Goal: Transaction & Acquisition: Purchase product/service

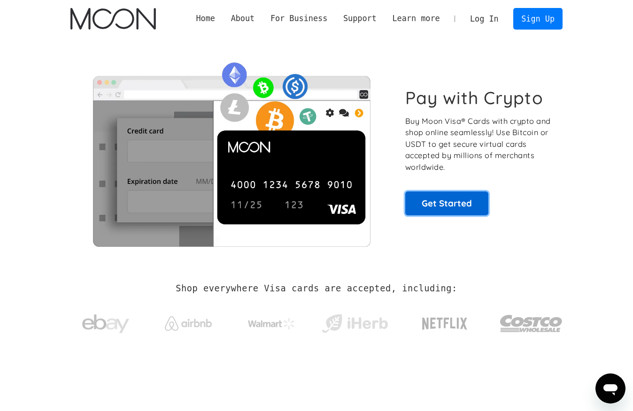
click at [431, 210] on link "Get Started" at bounding box center [446, 203] width 83 height 23
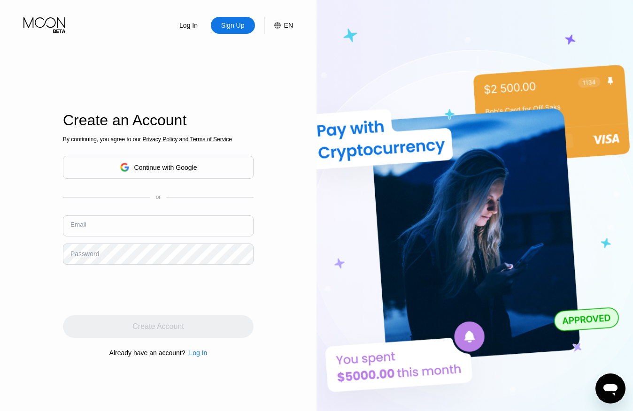
click at [119, 219] on input "text" at bounding box center [158, 225] width 191 height 21
type input "[EMAIL_ADDRESS][DOMAIN_NAME]"
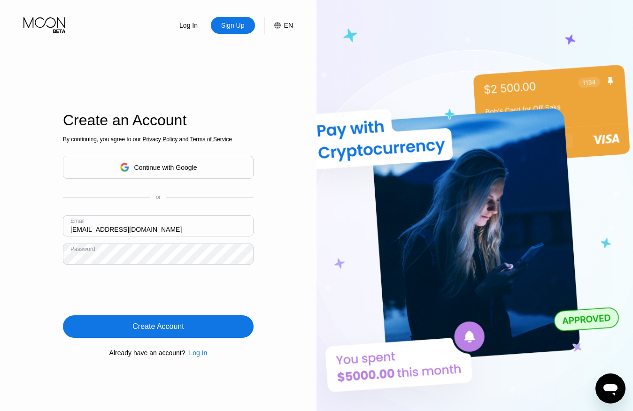
click at [172, 332] on div "Create Account" at bounding box center [158, 326] width 191 height 23
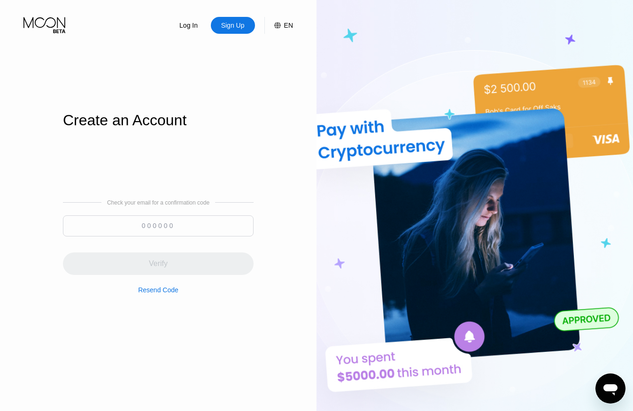
click at [155, 232] on input at bounding box center [158, 225] width 191 height 21
paste input "360324"
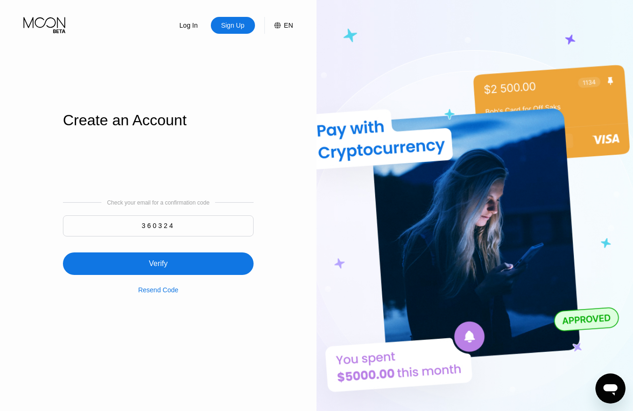
type input "360324"
click at [178, 265] on div "Verify" at bounding box center [158, 264] width 191 height 23
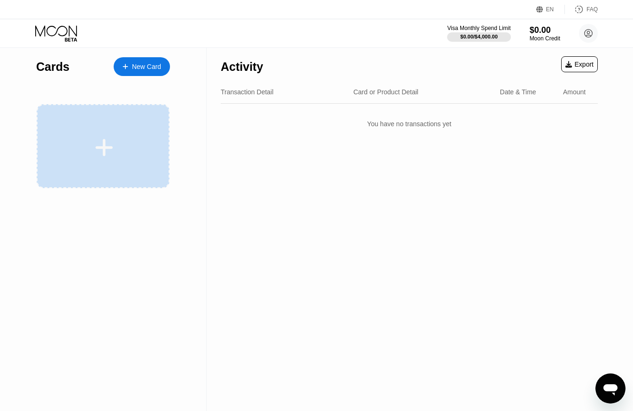
click at [95, 143] on icon at bounding box center [104, 147] width 18 height 21
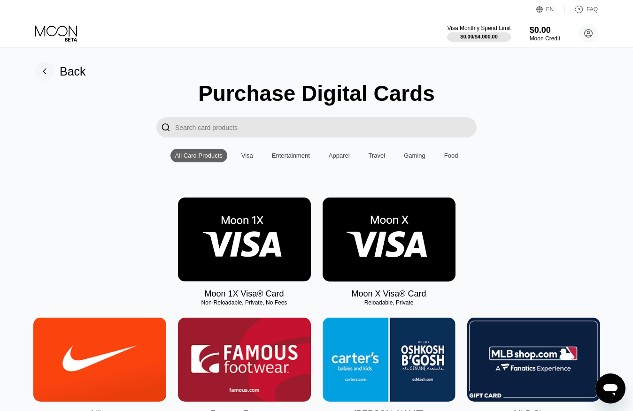
click at [234, 236] on img at bounding box center [244, 240] width 133 height 84
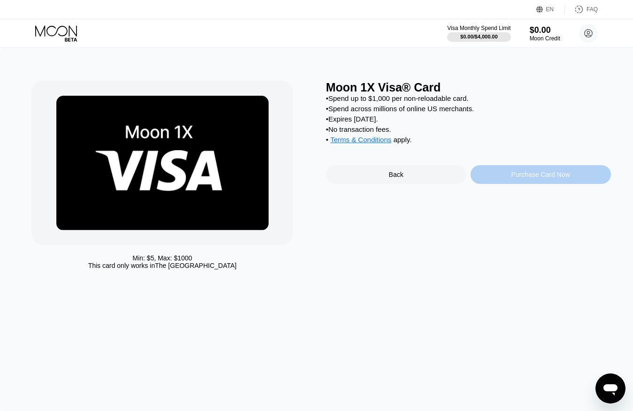
click at [490, 180] on div "Purchase Card Now" at bounding box center [540, 174] width 140 height 19
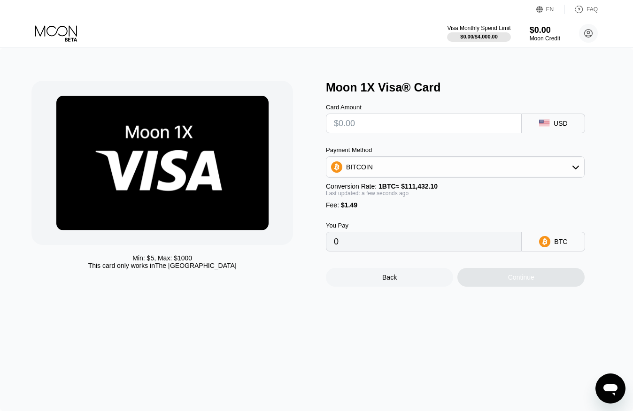
click at [451, 129] on input "text" at bounding box center [424, 123] width 180 height 19
type input "$50"
type input "0.00046208"
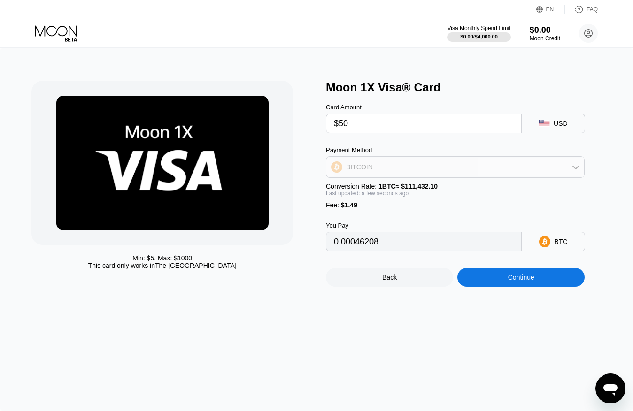
click at [467, 165] on div "BITCOIN" at bounding box center [455, 167] width 258 height 19
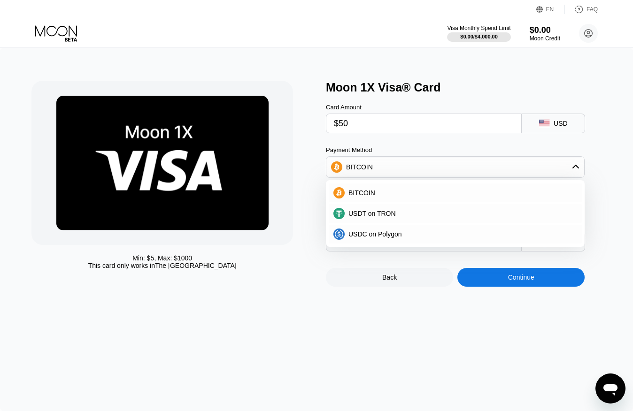
click at [467, 166] on div "BITCOIN" at bounding box center [455, 167] width 258 height 19
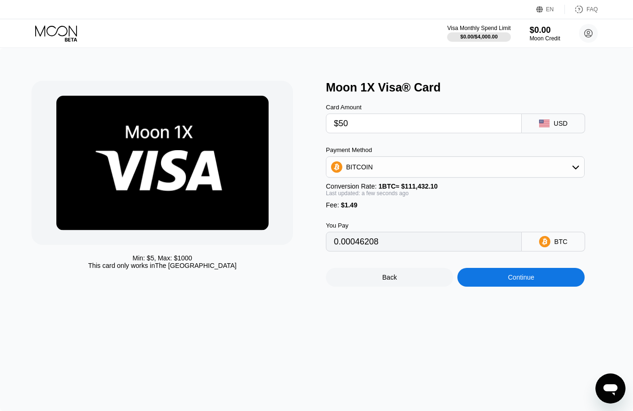
click at [368, 125] on input "$50" at bounding box center [424, 123] width 180 height 19
type input "$5"
type input "0"
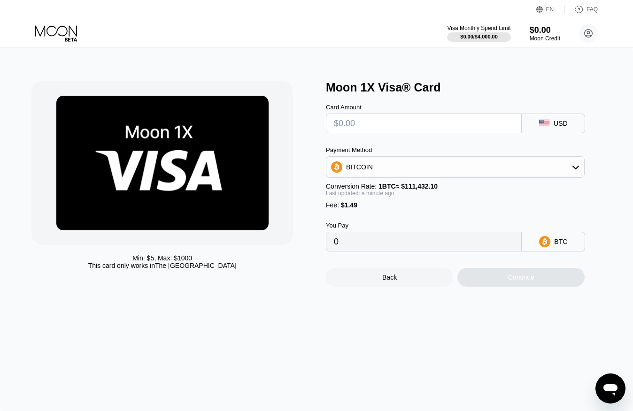
click at [541, 248] on div "BTC" at bounding box center [553, 242] width 63 height 20
click at [554, 244] on div "BTC" at bounding box center [560, 242] width 13 height 8
click at [387, 167] on div "BITCOIN" at bounding box center [455, 167] width 258 height 19
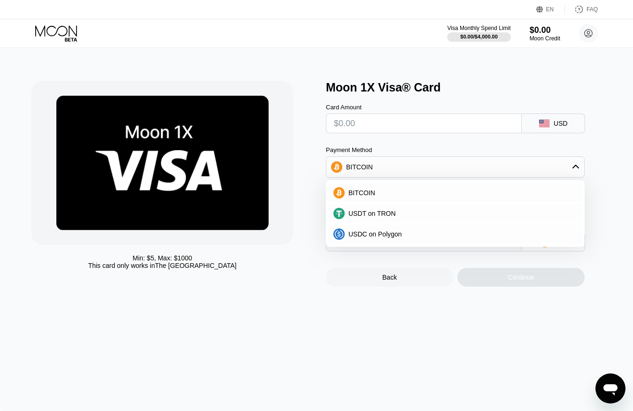
click at [381, 131] on input "text" at bounding box center [424, 123] width 180 height 19
type input "$1"
type input "0.00002235"
type input "$10"
type input "0.00010312"
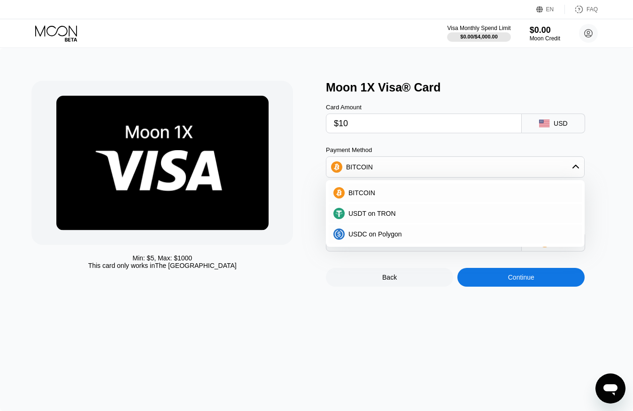
type input "$10"
click at [604, 139] on div "Card Amount $10 USD Payment Method BITCOIN BITCOIN USDT on TRON USDC on Polygon…" at bounding box center [468, 172] width 285 height 157
click at [421, 193] on div "BITCOIN" at bounding box center [461, 193] width 232 height 8
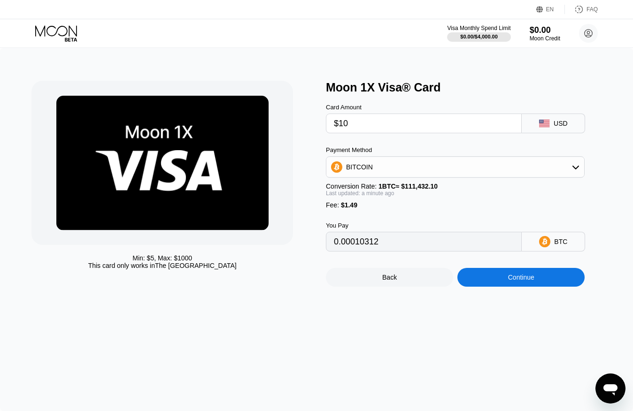
drag, startPoint x: 382, startPoint y: 243, endPoint x: 332, endPoint y: 243, distance: 50.2
click at [332, 243] on div "0.00010312" at bounding box center [424, 242] width 196 height 20
click at [366, 126] on input "$10" at bounding box center [424, 123] width 180 height 19
type input "$1"
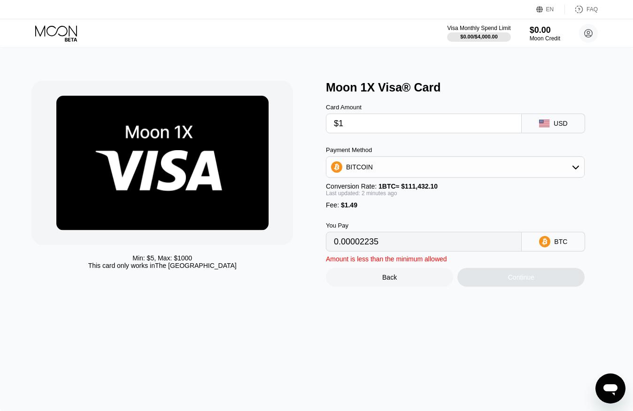
type input "0.00002235"
type input "0"
type input "$50"
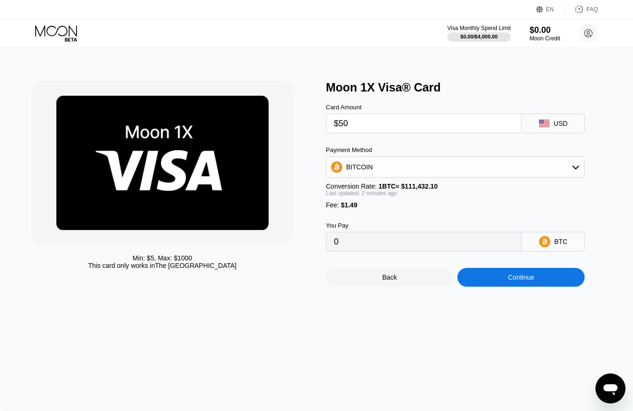
type input "0.00046208"
type input "$50"
click at [410, 241] on input "0.00046208" at bounding box center [424, 241] width 180 height 19
drag, startPoint x: 387, startPoint y: 241, endPoint x: 335, endPoint y: 238, distance: 52.7
click at [335, 238] on input "0.00046208" at bounding box center [424, 241] width 180 height 19
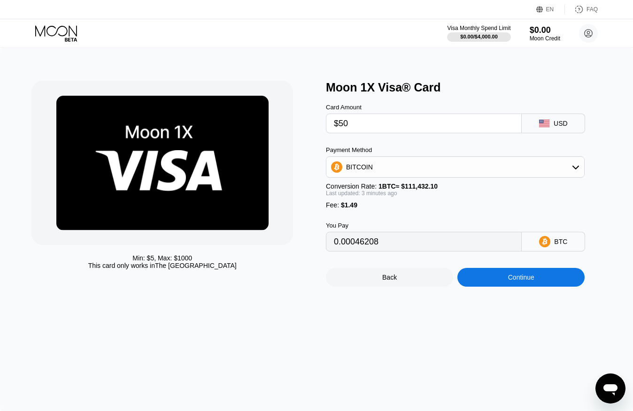
type input "0.00046197"
type input "0.00046144"
type input "0.00046165"
type input "0.00046137"
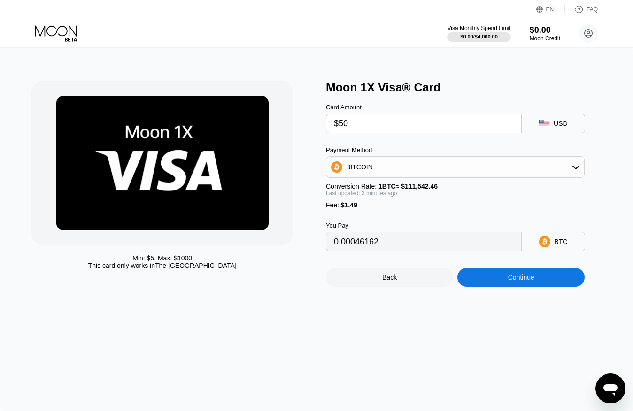
type input "0.00046166"
click at [353, 120] on input "$50" at bounding box center [424, 123] width 180 height 19
type input "0.00046137"
type input "$5"
type input "0"
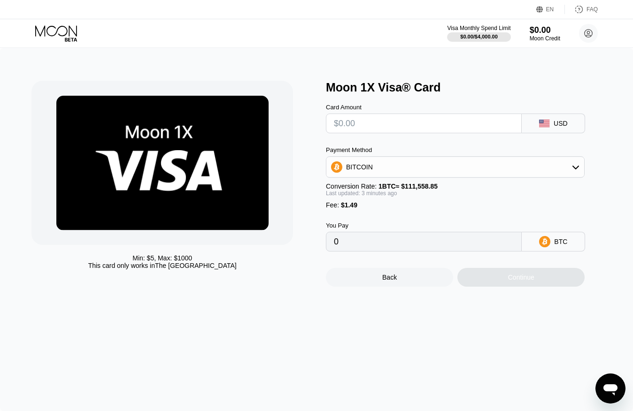
type input "$3"
type input "0.00004024"
type input "$30"
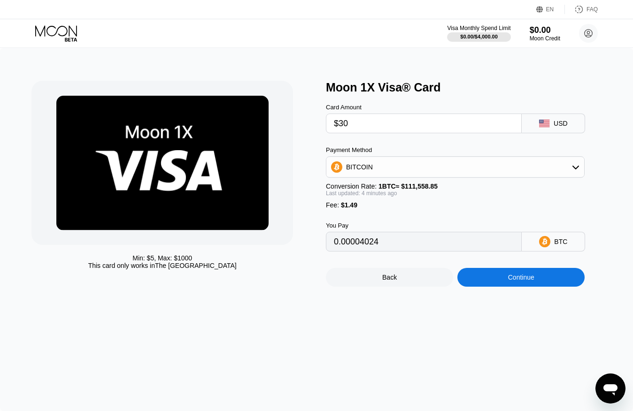
type input "0.00028216"
type input "$30"
type input "0.00028179"
type input "0.00028197"
type input "0.00028154"
